Goal: Task Accomplishment & Management: Complete application form

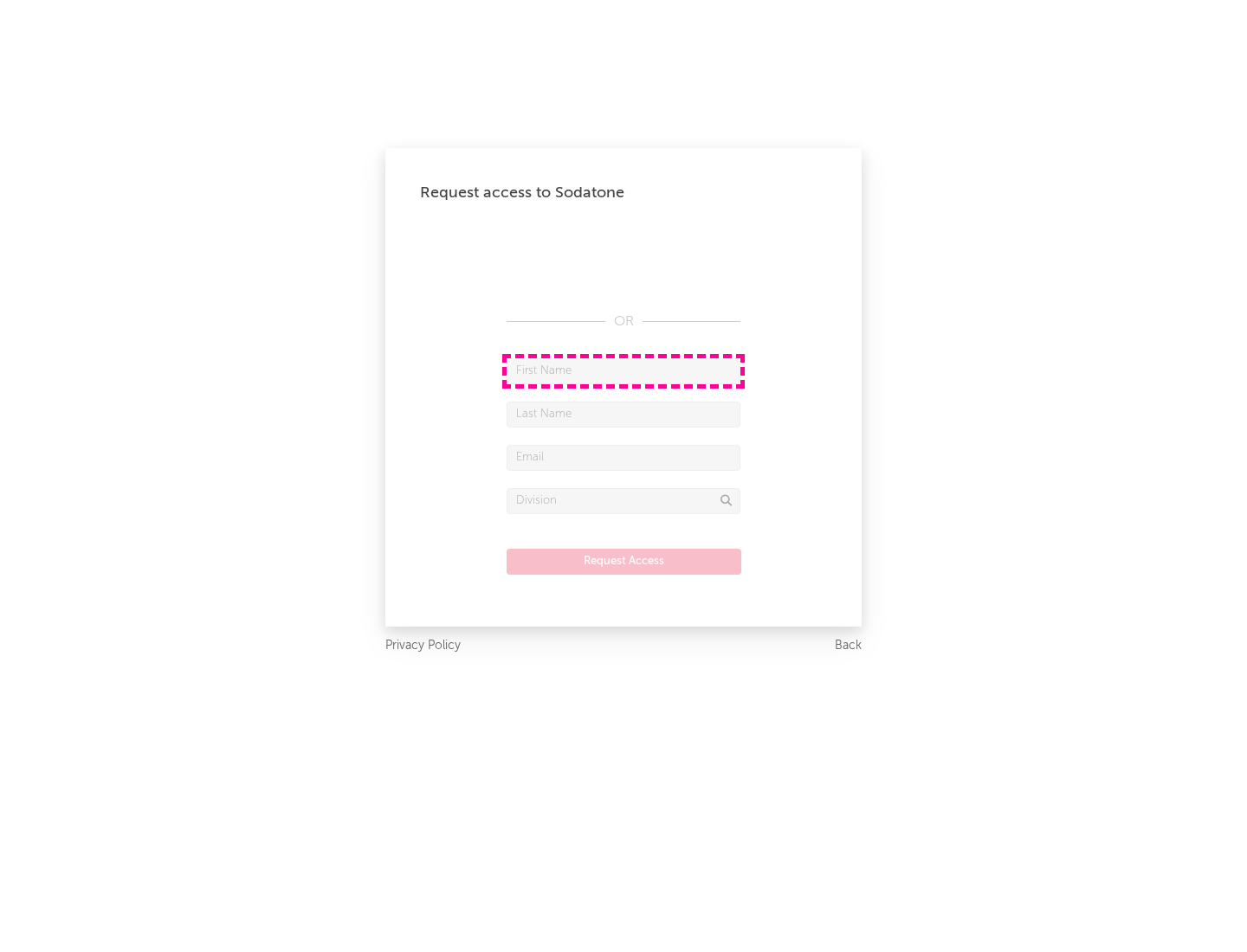
click at [623, 371] on input "text" at bounding box center [623, 371] width 234 height 26
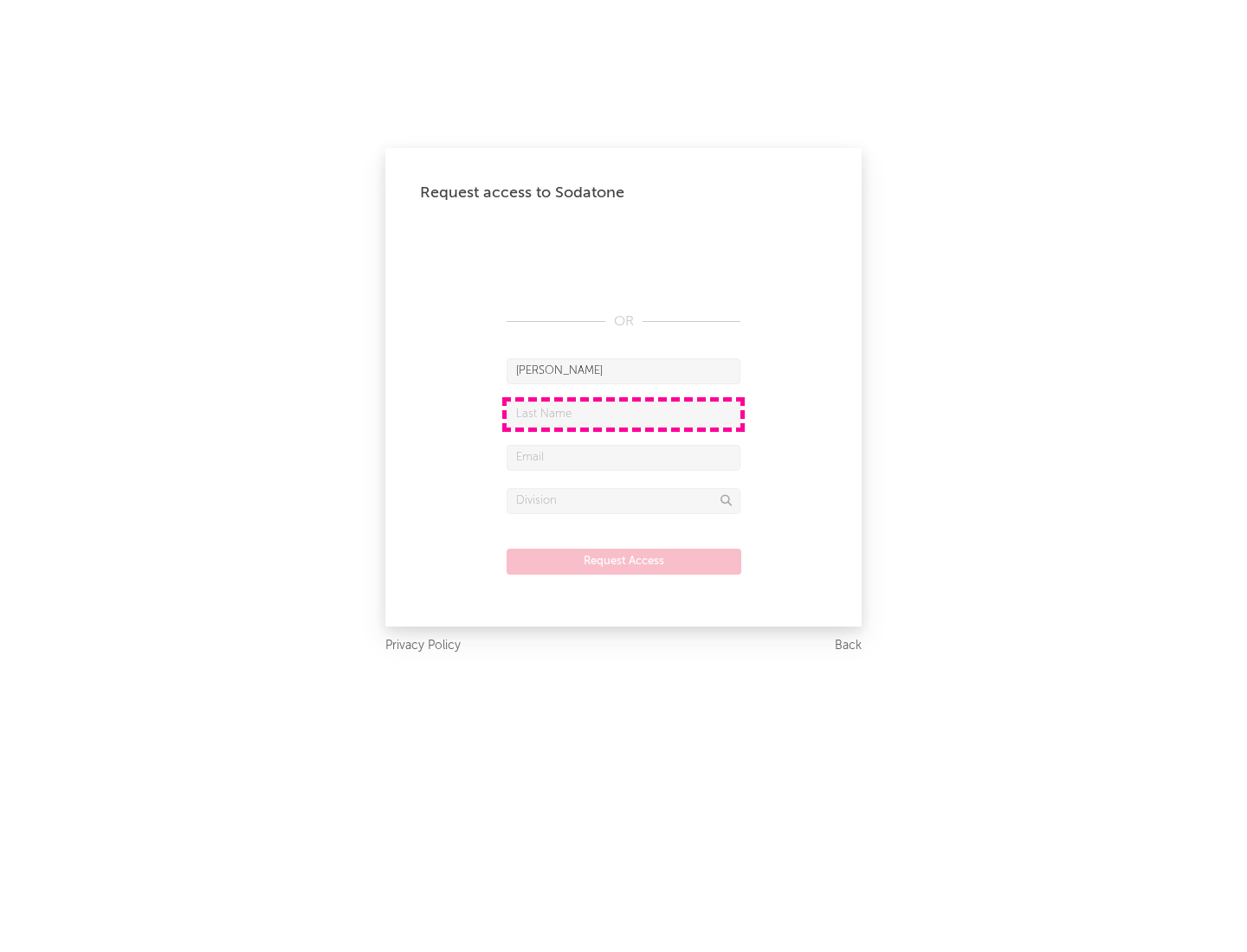
type input "[PERSON_NAME]"
click at [623, 414] on input "text" at bounding box center [623, 414] width 234 height 26
type input "[PERSON_NAME]"
click at [623, 457] on input "text" at bounding box center [623, 457] width 234 height 26
type input "[EMAIL_ADDRESS][DOMAIN_NAME]"
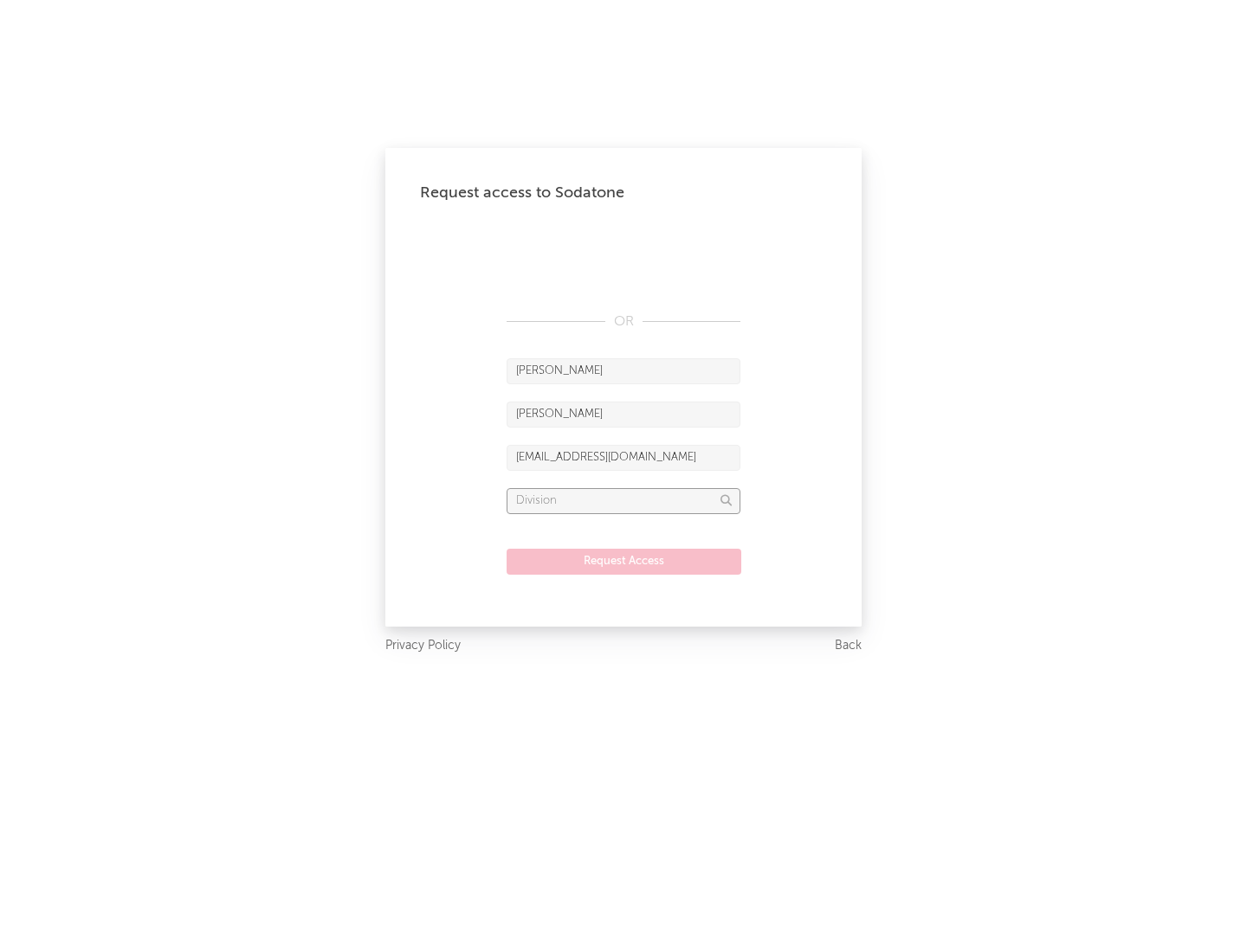
click at [623, 501] on input "text" at bounding box center [623, 501] width 234 height 26
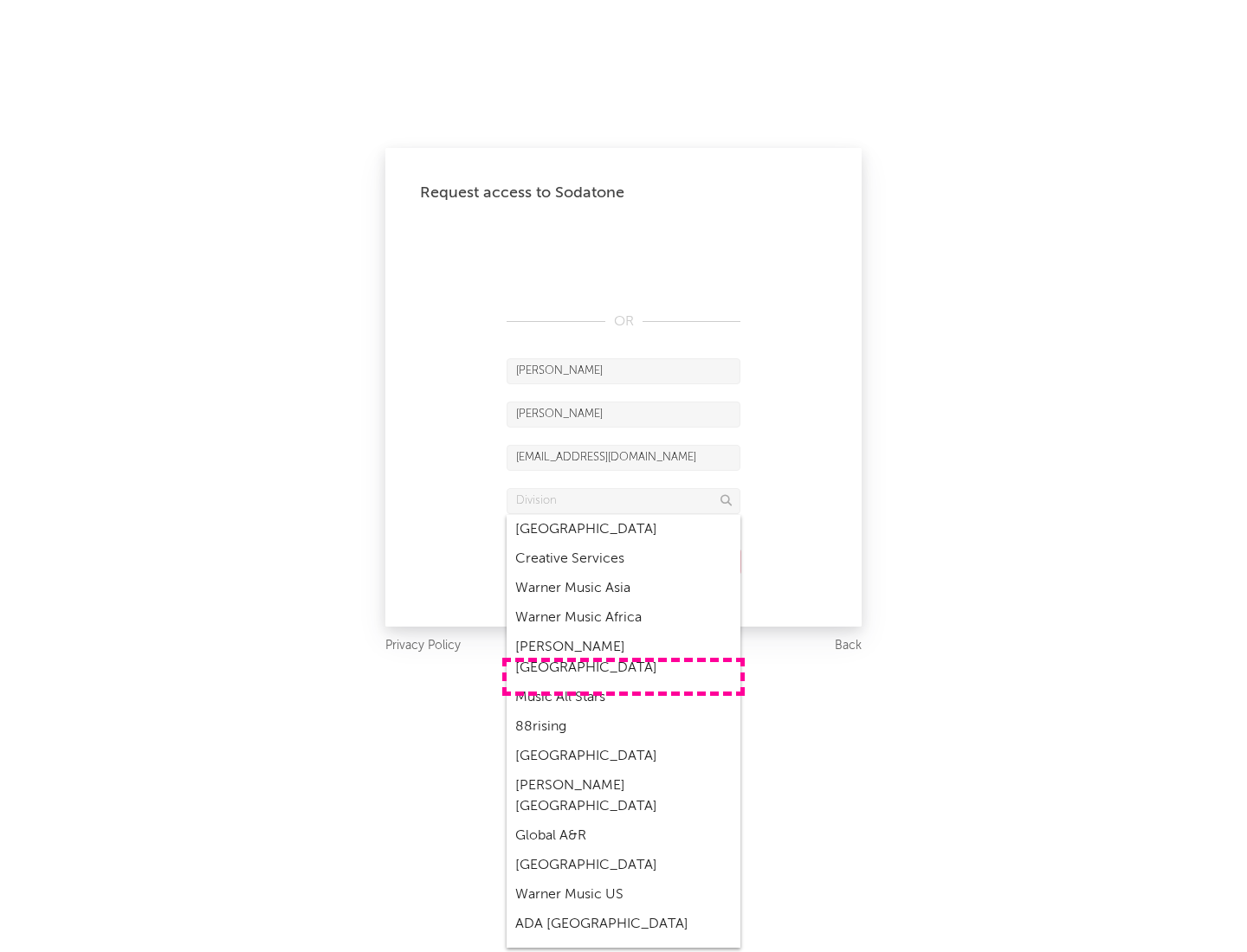
click at [623, 682] on div "Music All Stars" at bounding box center [623, 697] width 234 height 30
type input "Music All Stars"
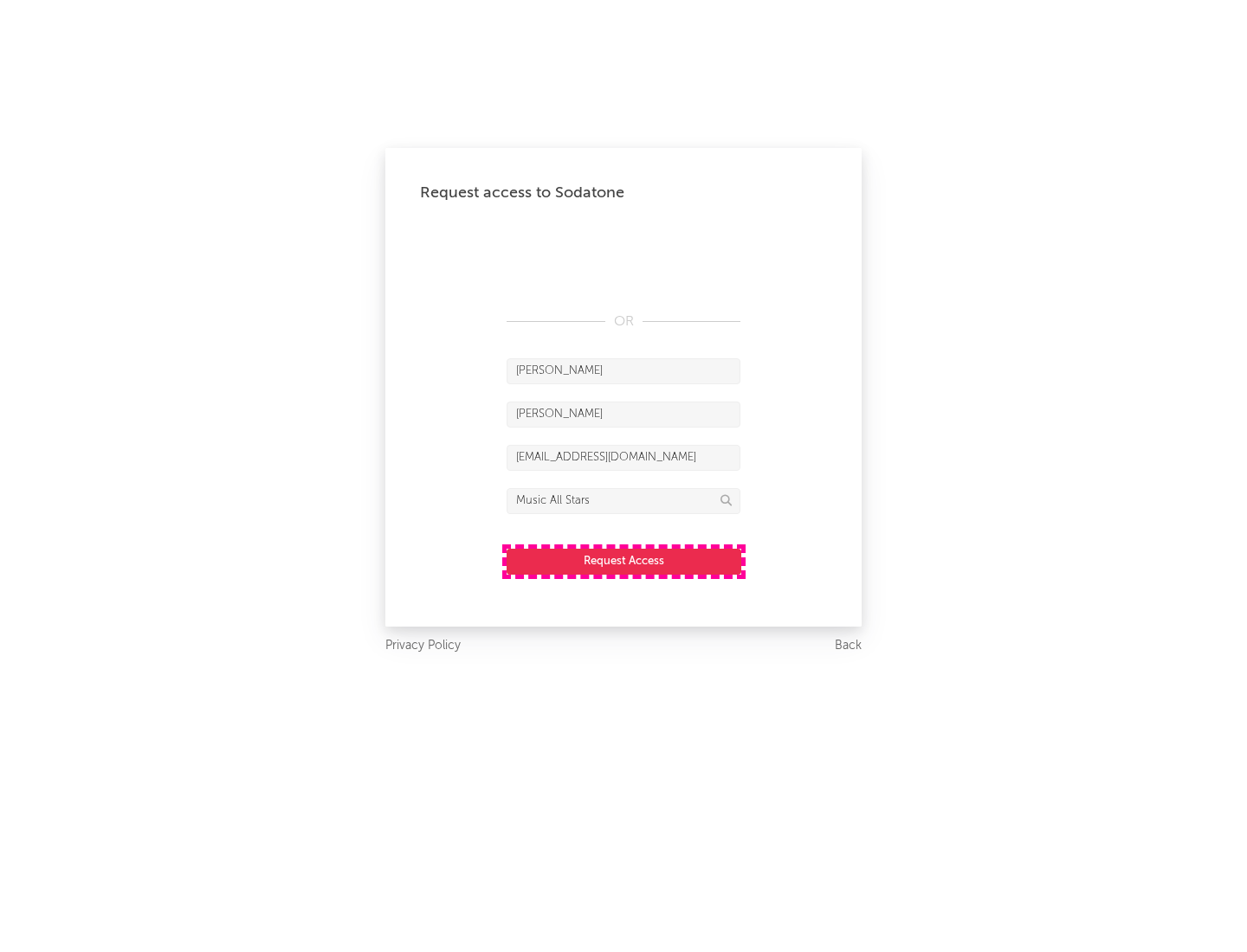
click at [623, 561] on button "Request Access" at bounding box center [624, 561] width 235 height 26
